Goal: Find contact information: Find contact information

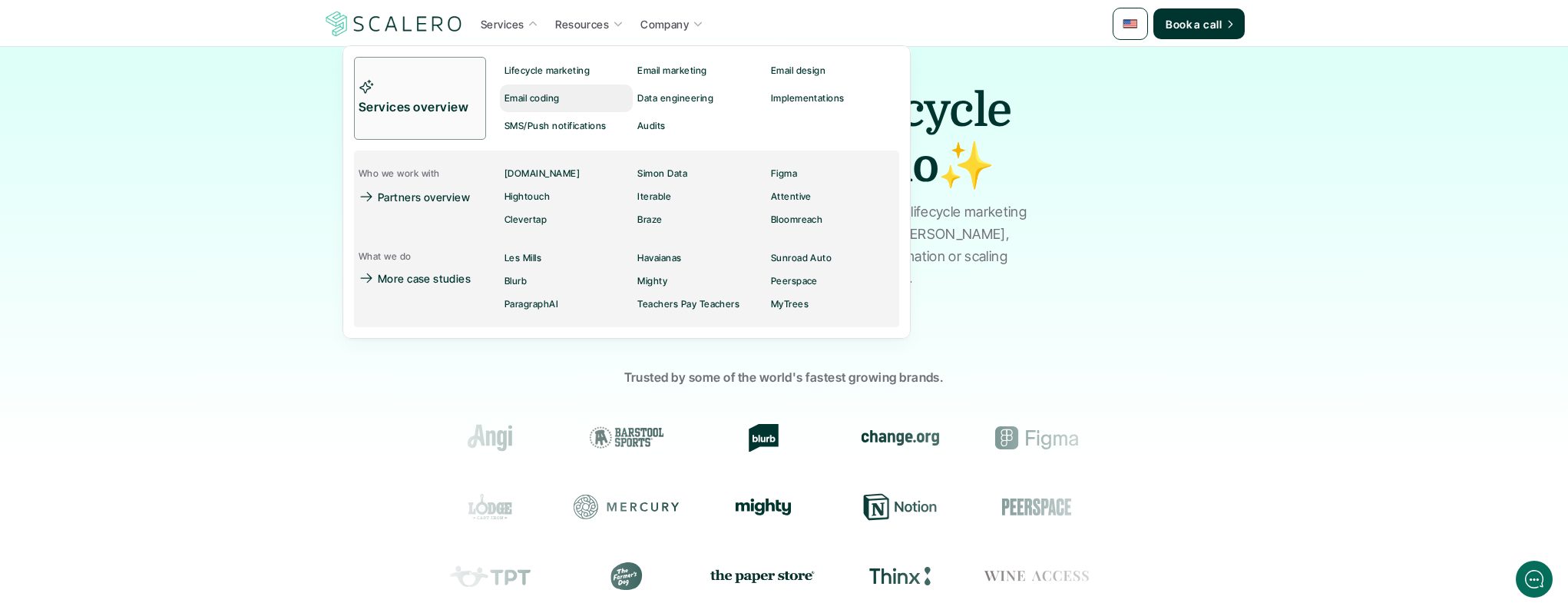
scroll to position [12, 0]
click at [540, 62] on div "Lifecycle marketing" at bounding box center [551, 70] width 94 height 19
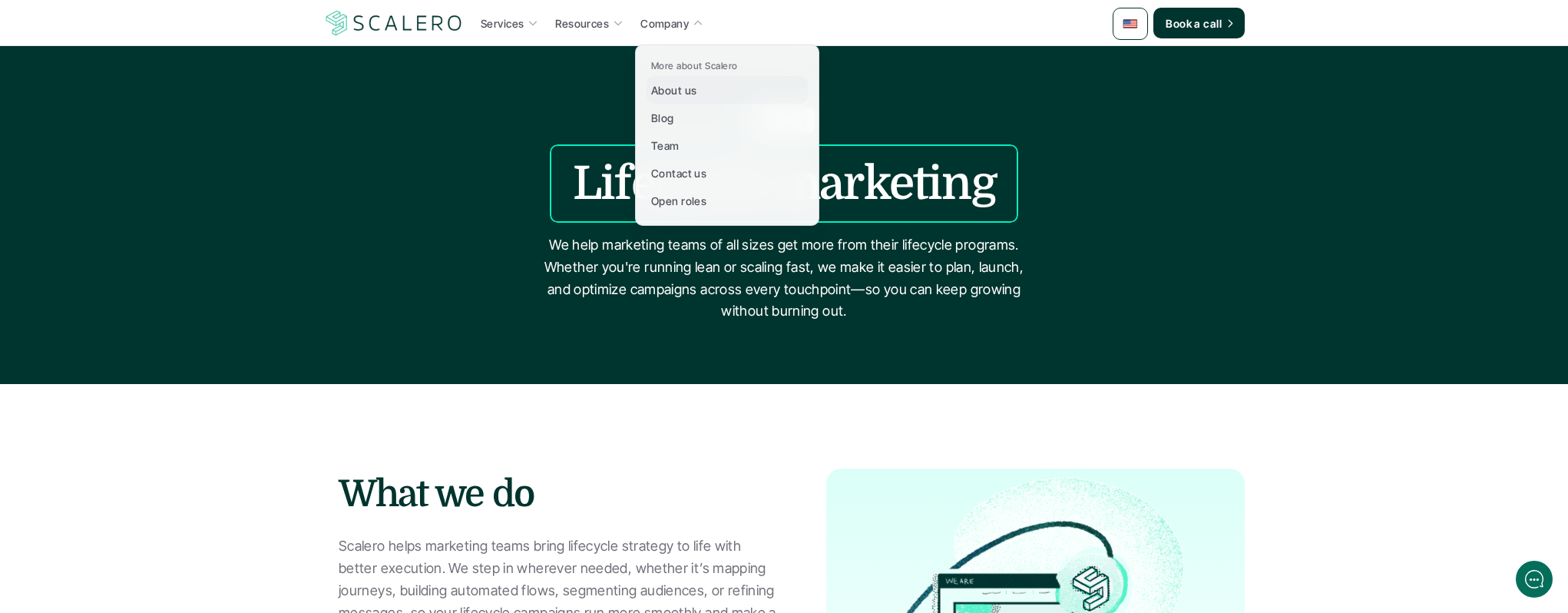
click at [681, 86] on p "About us" at bounding box center [674, 90] width 46 height 16
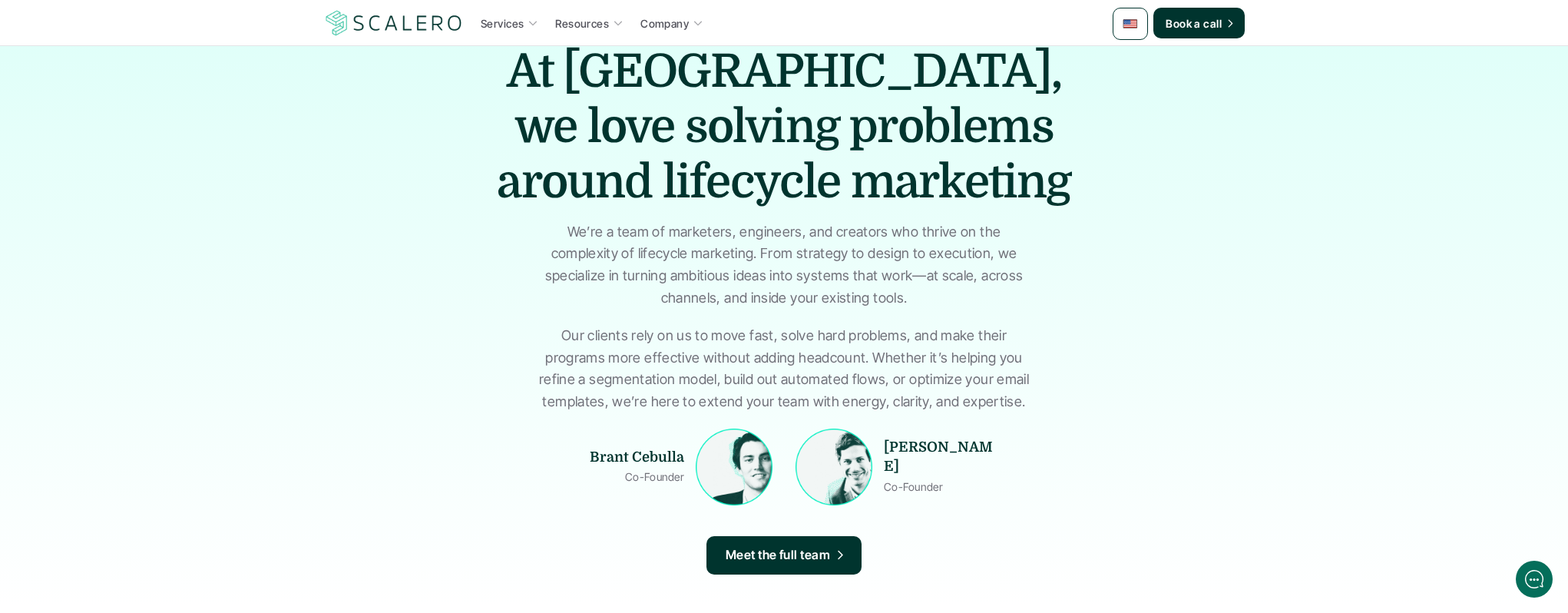
scroll to position [192, 0]
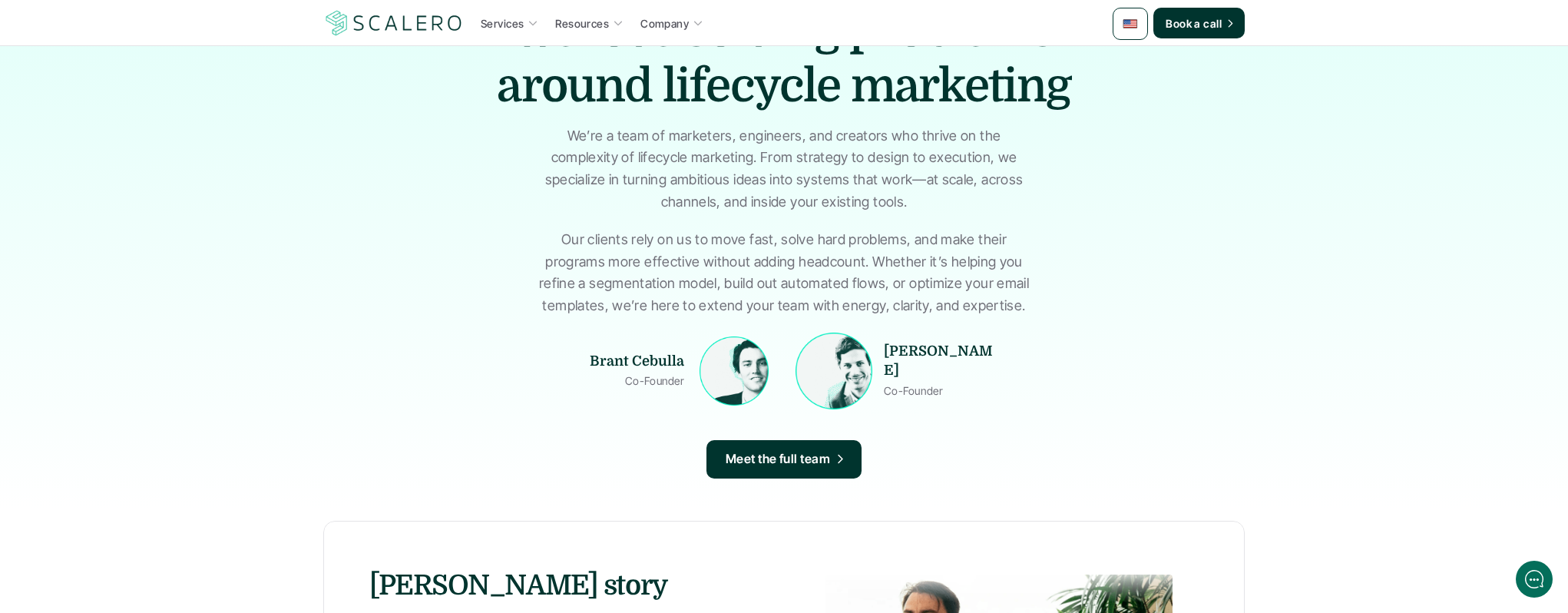
click at [738, 360] on img at bounding box center [734, 370] width 69 height 69
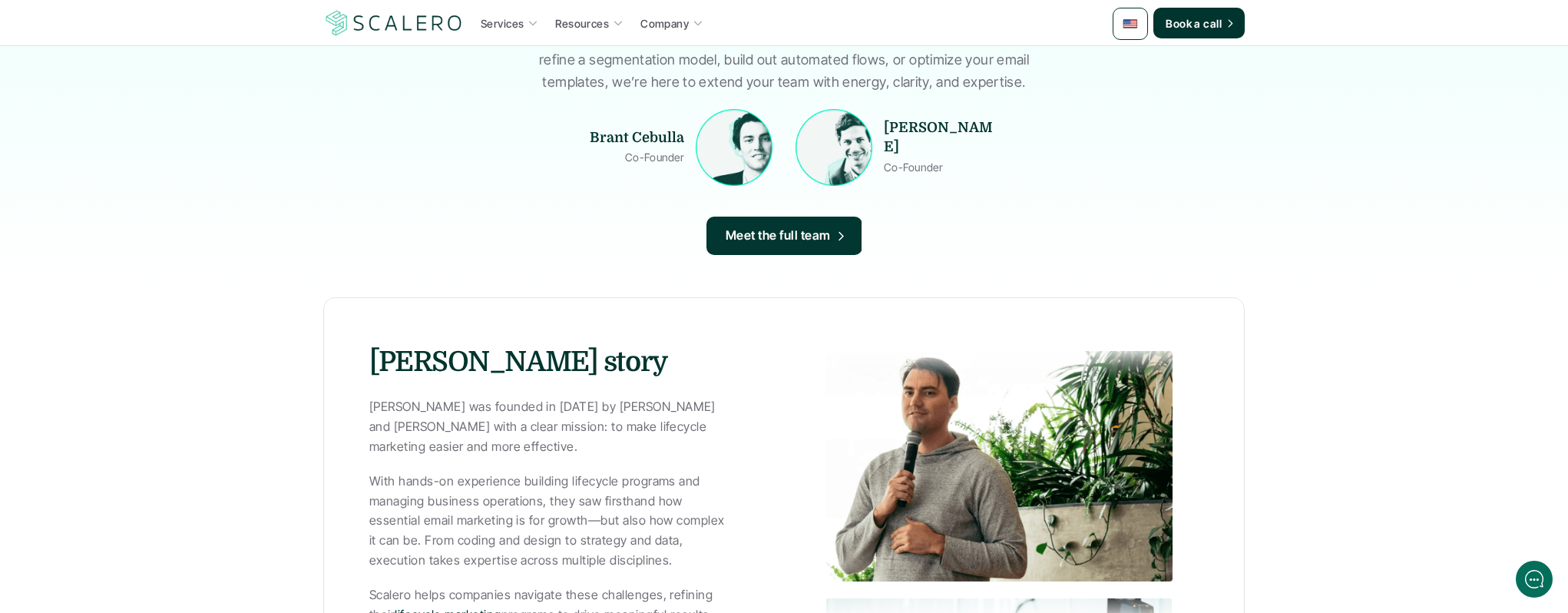
scroll to position [552, 0]
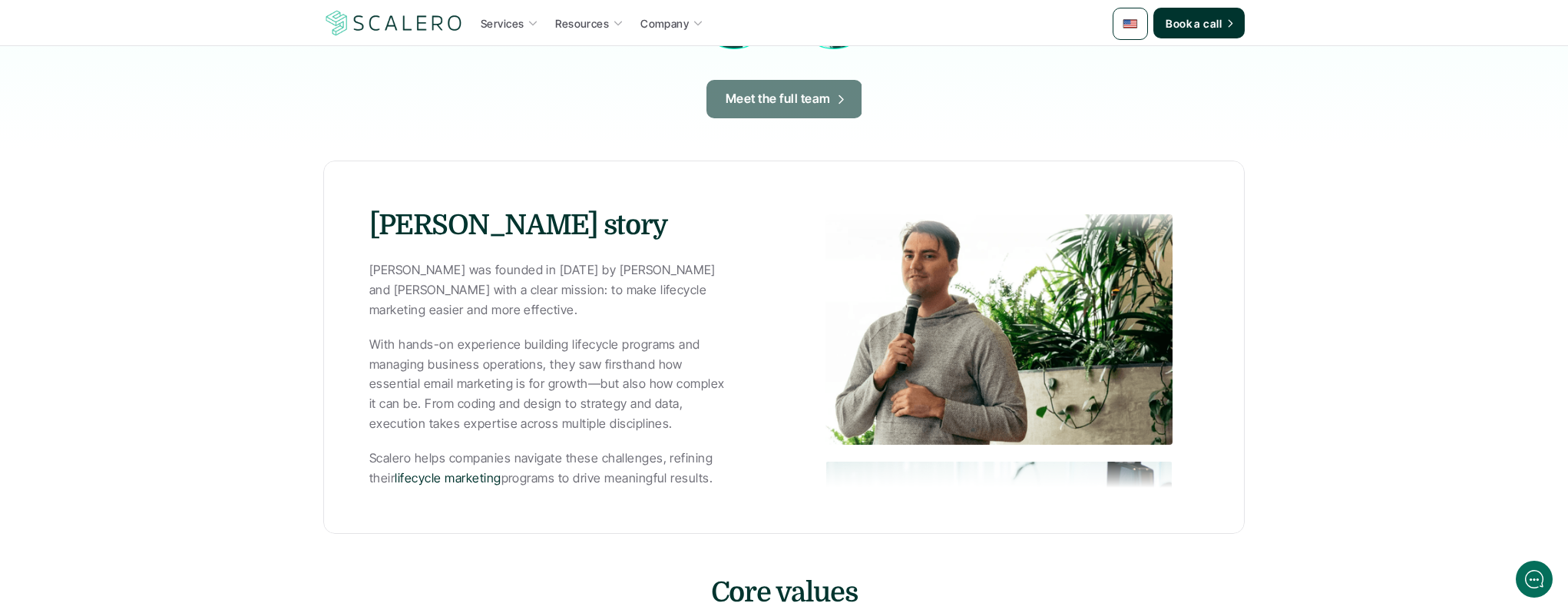
click at [770, 91] on p "Meet the full team" at bounding box center [778, 99] width 105 height 20
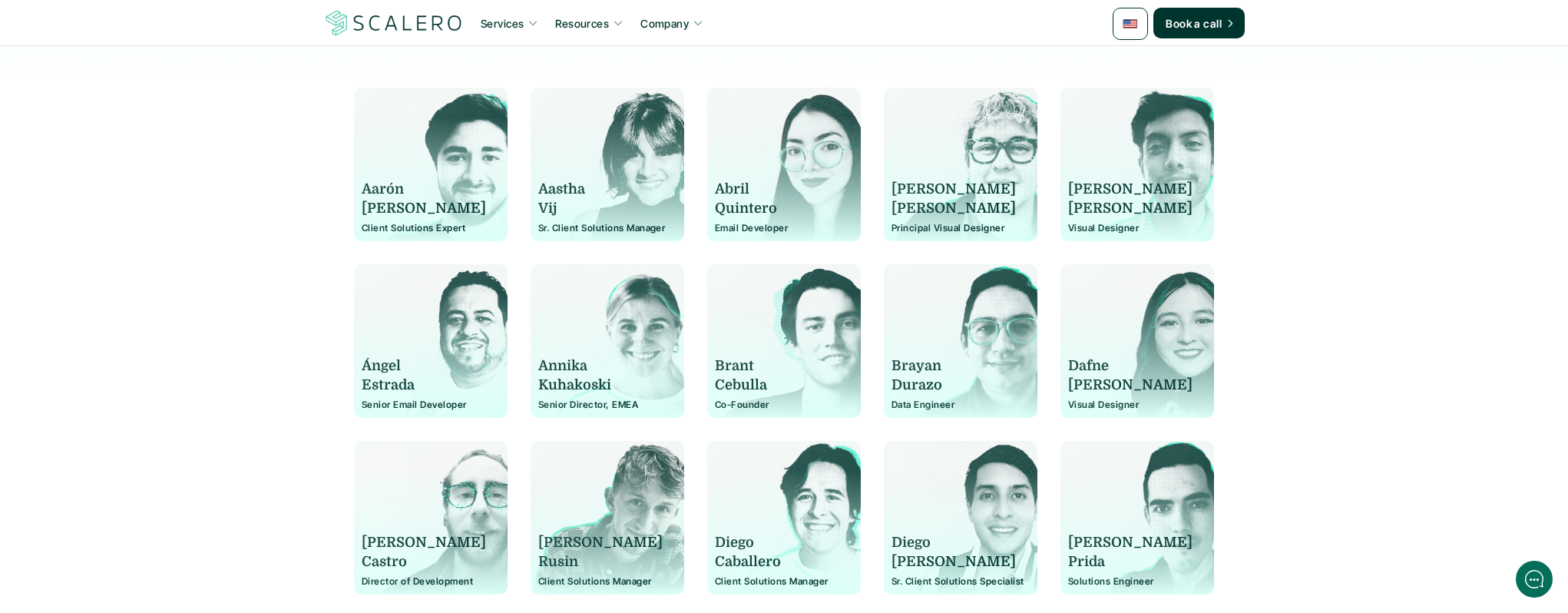
scroll to position [251, 0]
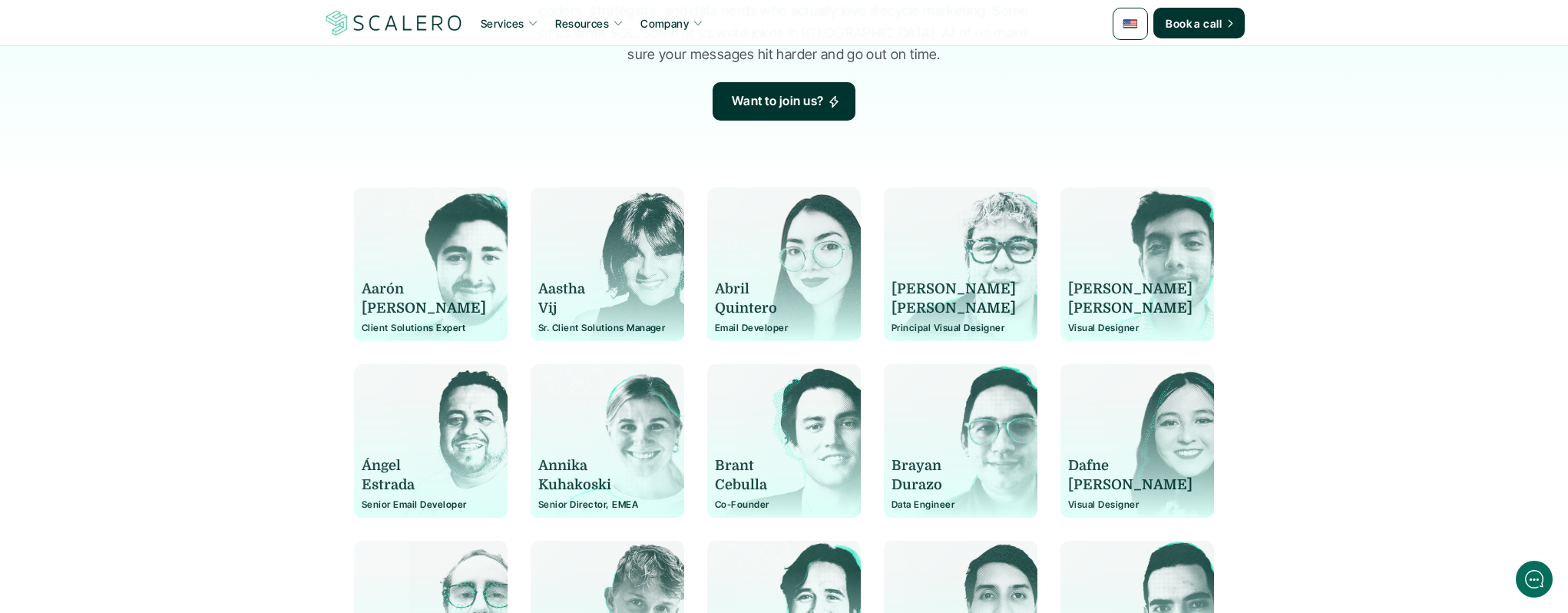
click at [599, 318] on p "Vij" at bounding box center [600, 308] width 125 height 19
drag, startPoint x: 463, startPoint y: 316, endPoint x: 628, endPoint y: 252, distance: 177.0
click at [463, 316] on p "[PERSON_NAME]" at bounding box center [424, 308] width 125 height 19
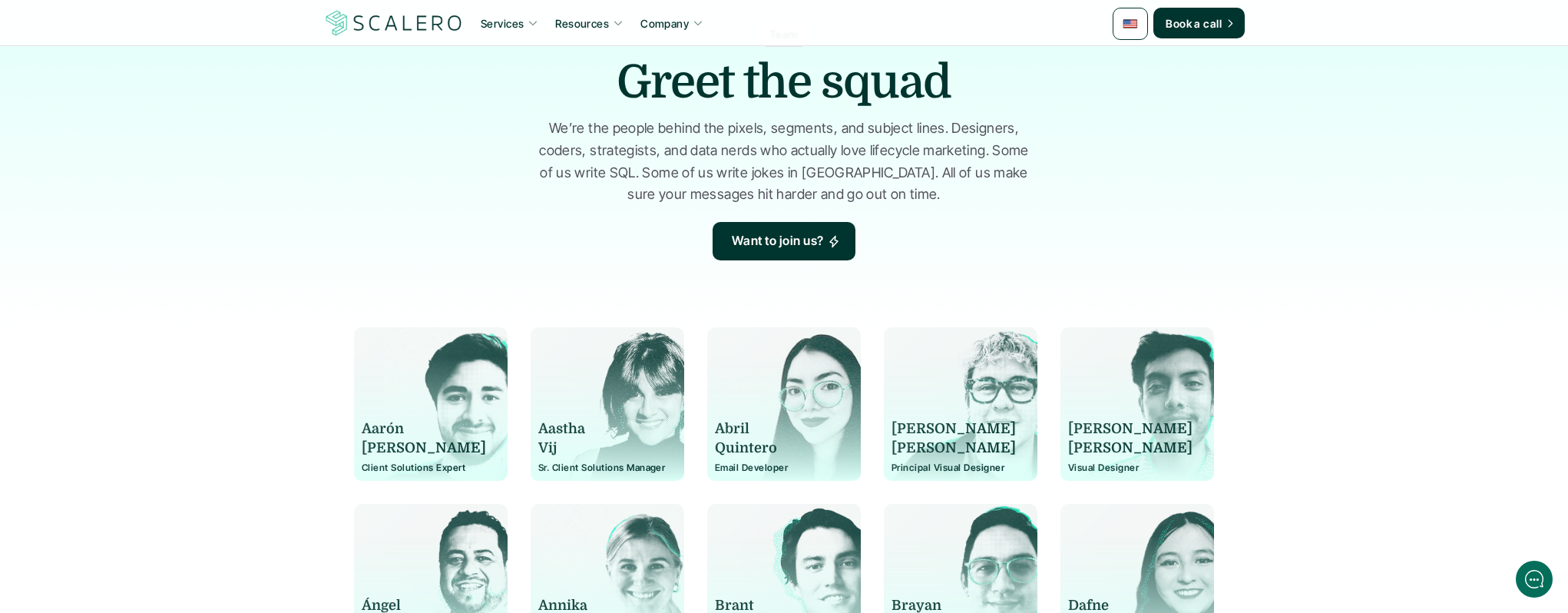
scroll to position [0, 0]
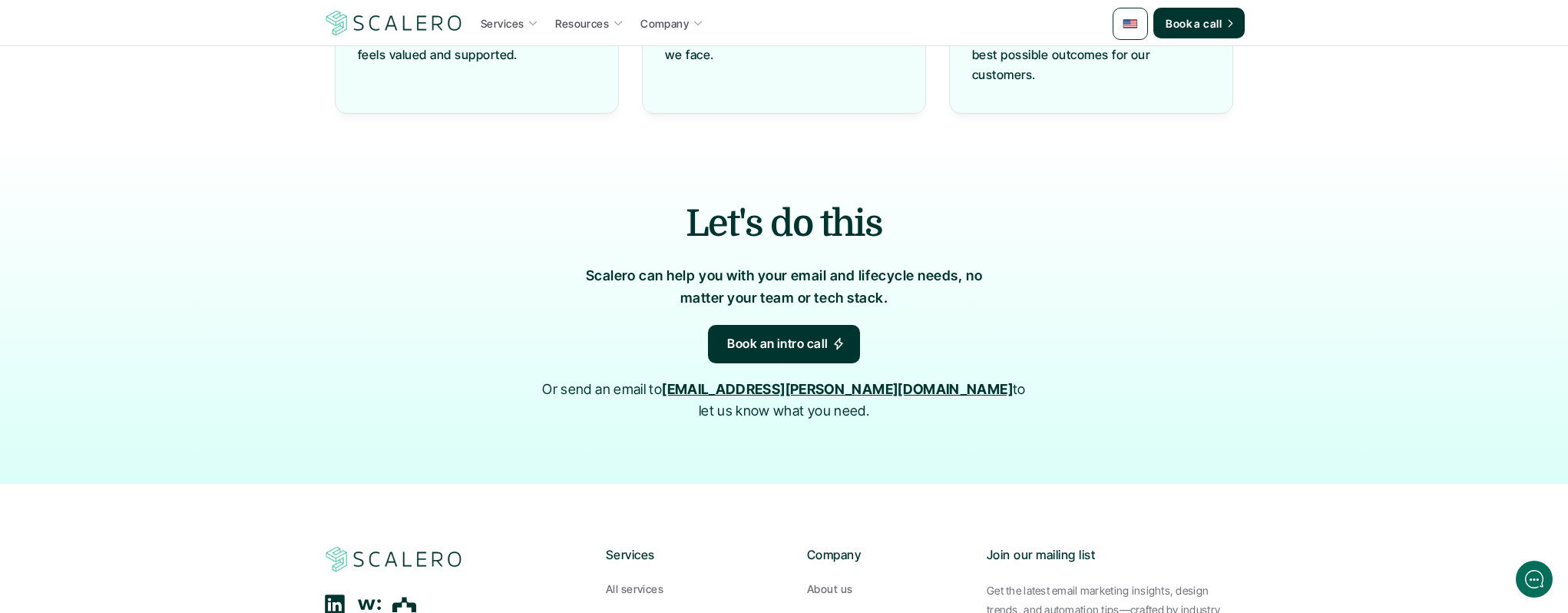
scroll to position [1769, 0]
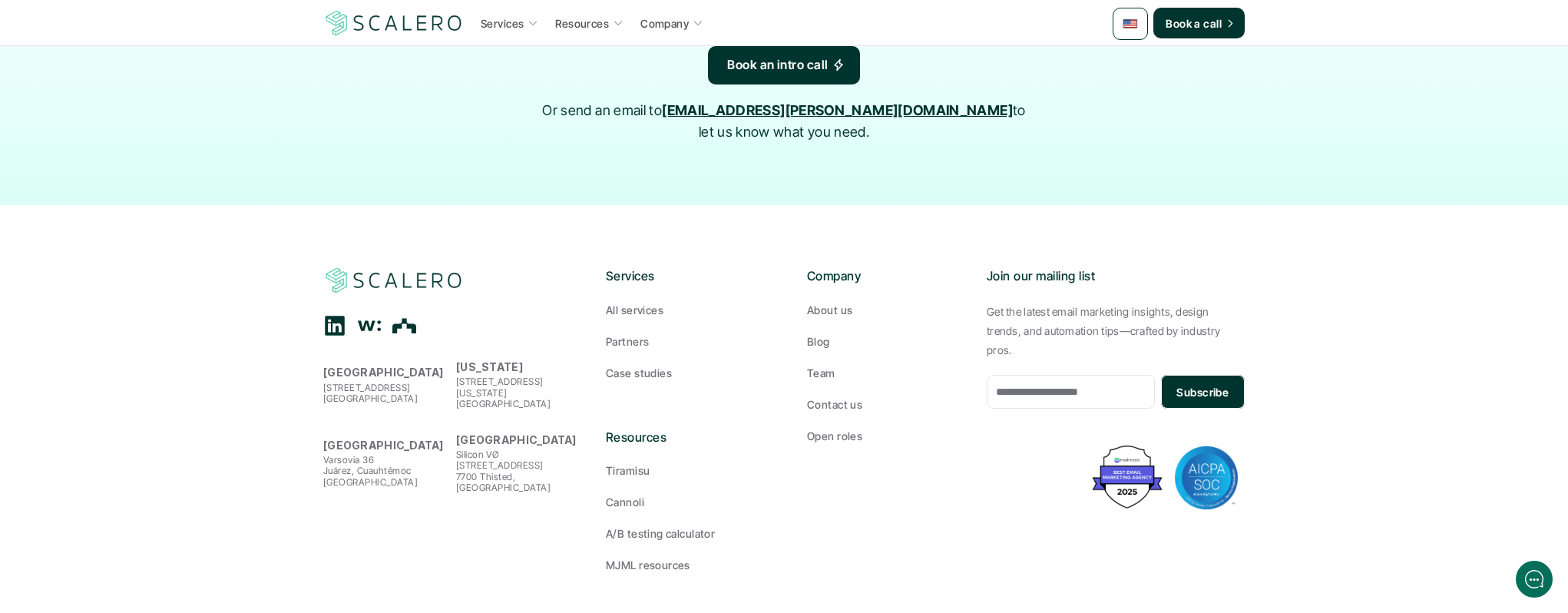
drag, startPoint x: 455, startPoint y: 360, endPoint x: 546, endPoint y: 371, distance: 91.7
click at [546, 371] on div "[GEOGRAPHIC_DATA][STREET_ADDRESS] [US_STATE][GEOGRAPHIC_DATA][STREET_ADDRESS][U…" at bounding box center [452, 382] width 258 height 52
copy p "[STREET_ADDRESS][US_STATE]"
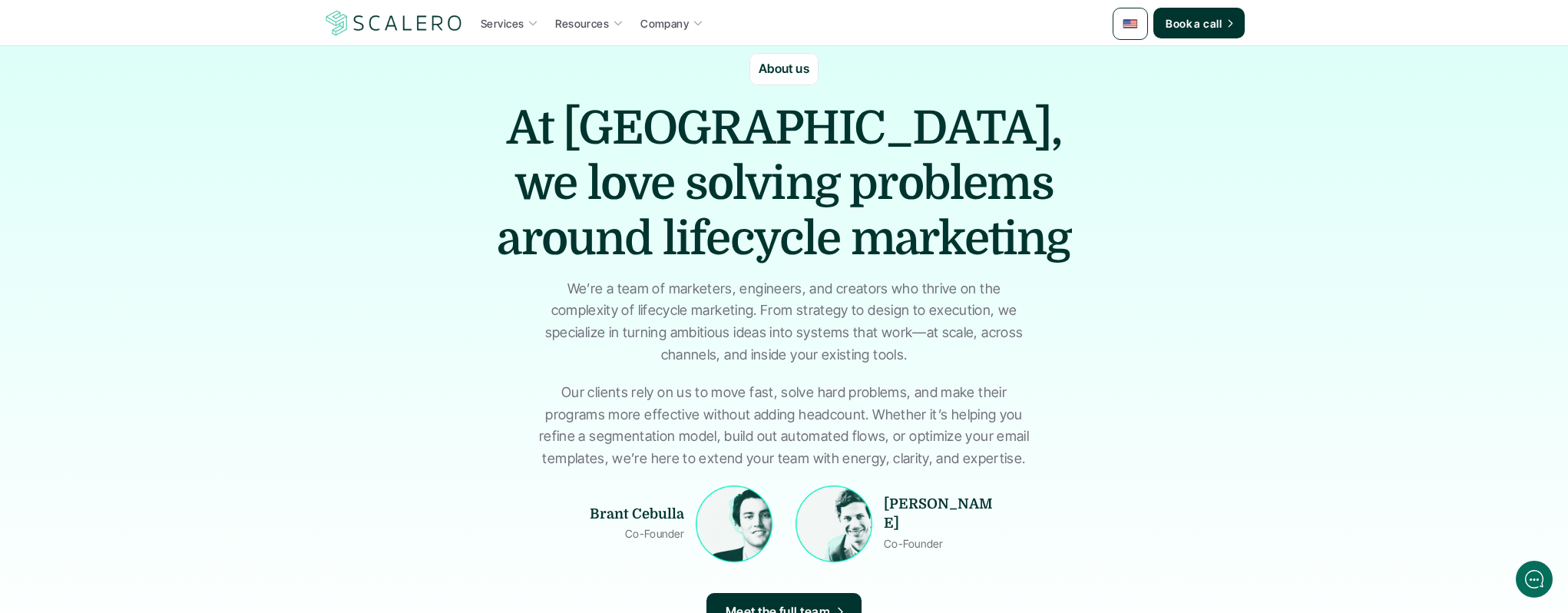
scroll to position [0, 0]
